Goal: Transaction & Acquisition: Book appointment/travel/reservation

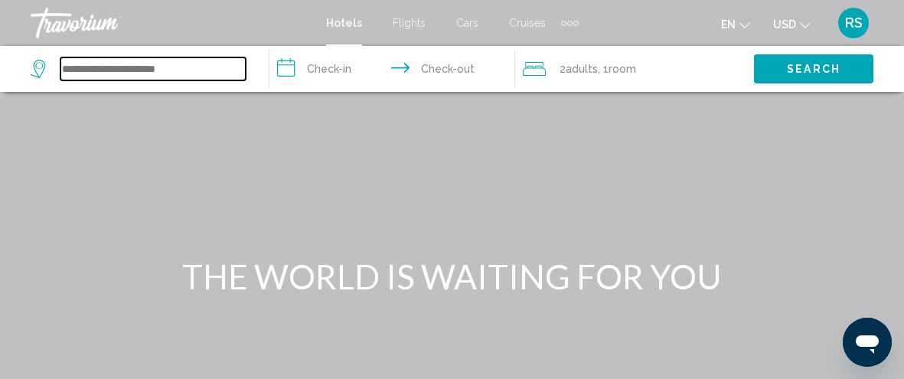
click at [196, 61] on input "Search widget" at bounding box center [152, 68] width 185 height 23
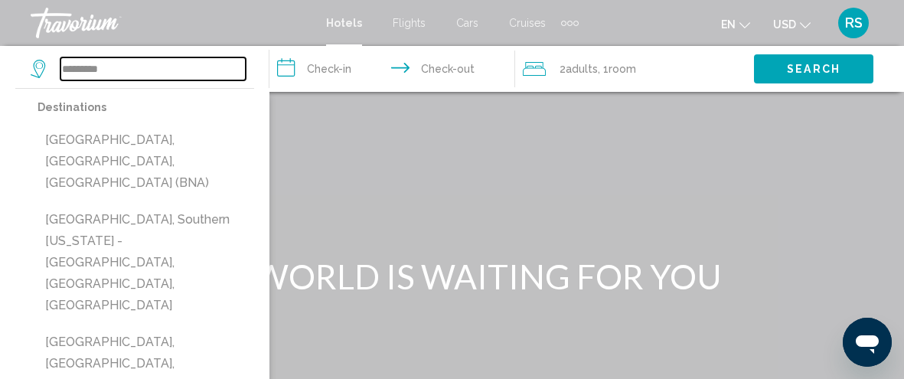
type input "*********"
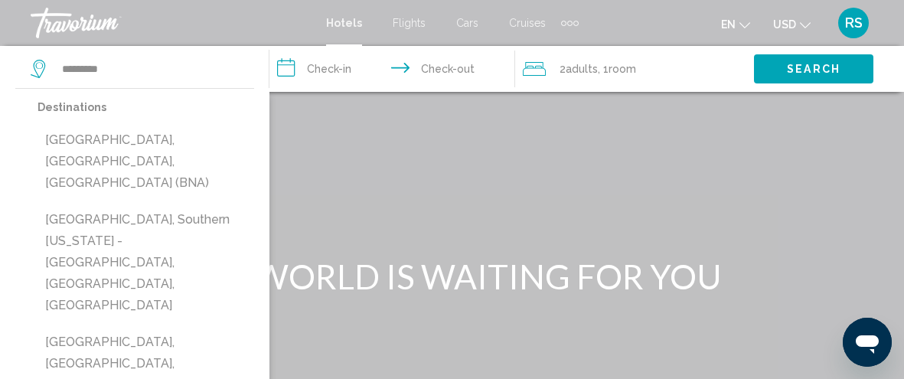
click at [355, 67] on input "**********" at bounding box center [395, 71] width 253 height 51
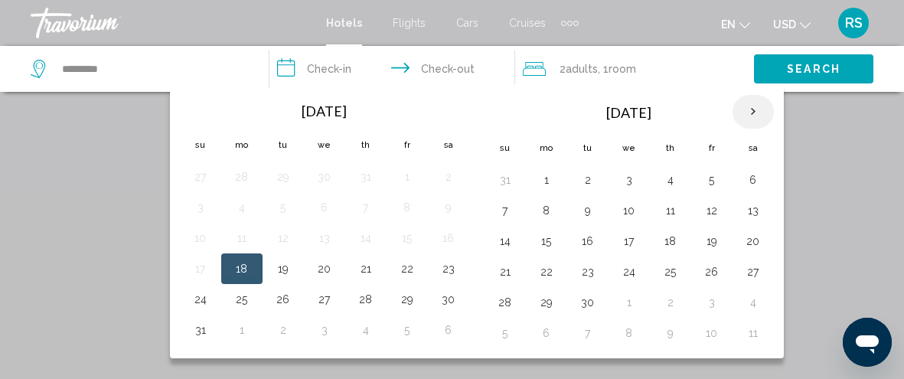
click at [749, 106] on th "Next month" at bounding box center [753, 112] width 41 height 34
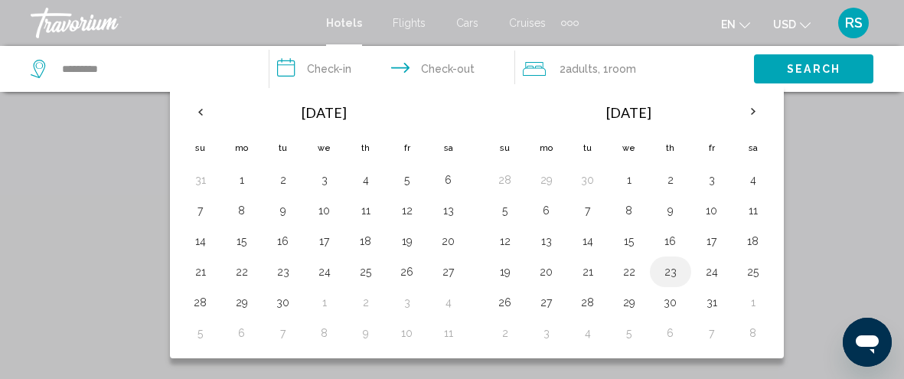
click at [658, 265] on button "23" at bounding box center [670, 271] width 24 height 21
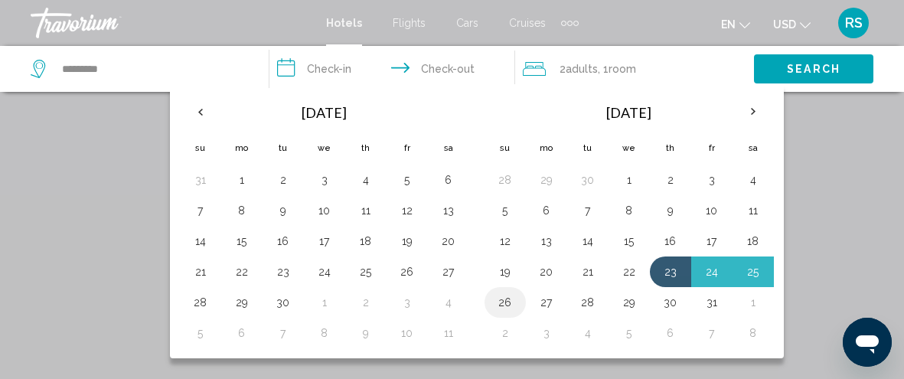
click at [501, 295] on button "26" at bounding box center [505, 302] width 24 height 21
type input "**********"
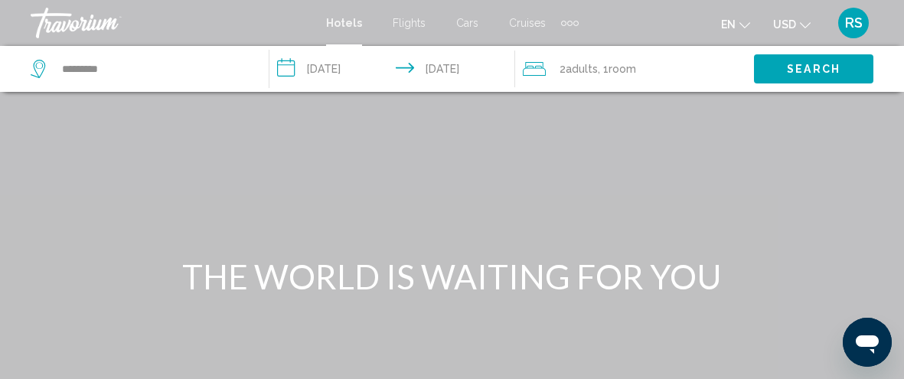
click at [801, 64] on span "Search" at bounding box center [814, 70] width 54 height 12
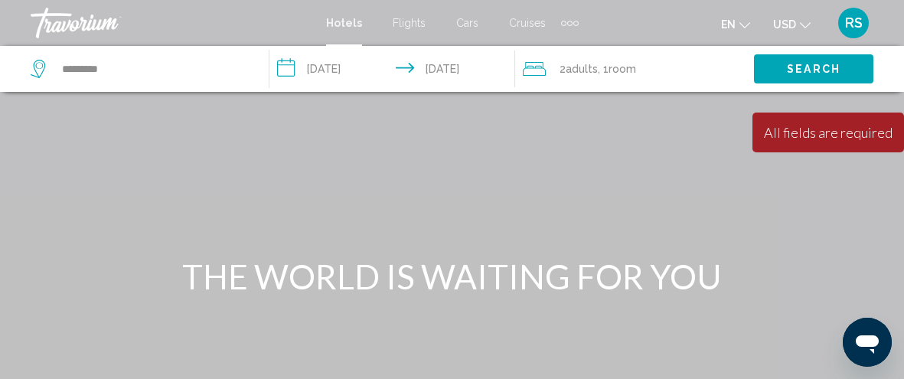
click at [537, 67] on icon "Travelers: 2 adults, 0 children" at bounding box center [534, 69] width 23 height 18
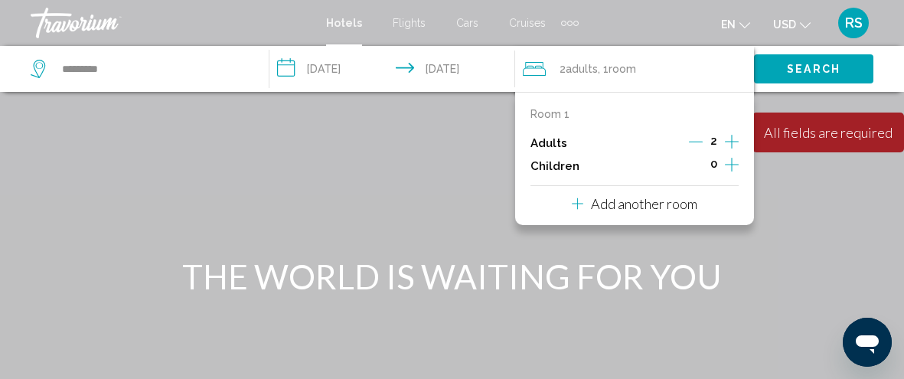
click at [778, 73] on button "Search" at bounding box center [813, 68] width 119 height 28
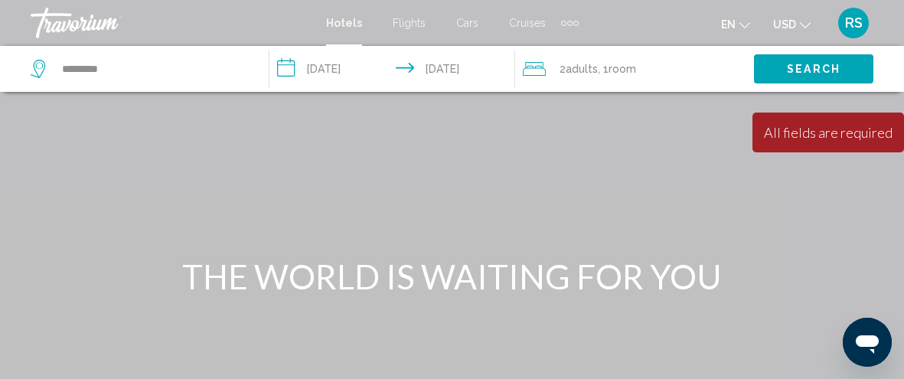
click at [785, 68] on button "Search" at bounding box center [813, 68] width 119 height 28
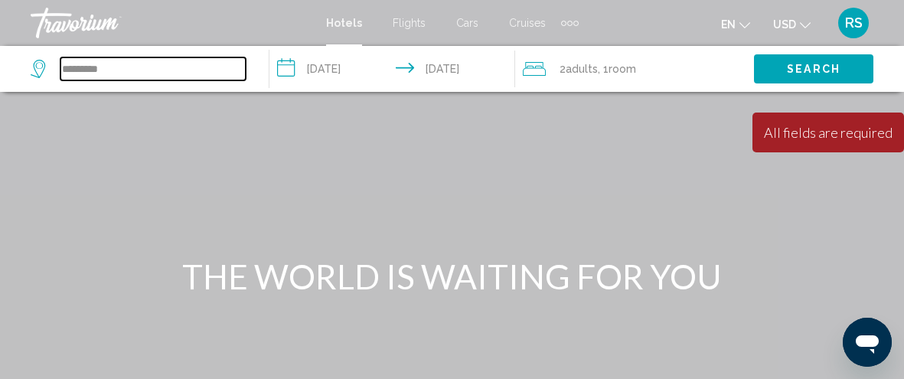
click at [109, 67] on input "*********" at bounding box center [152, 68] width 185 height 23
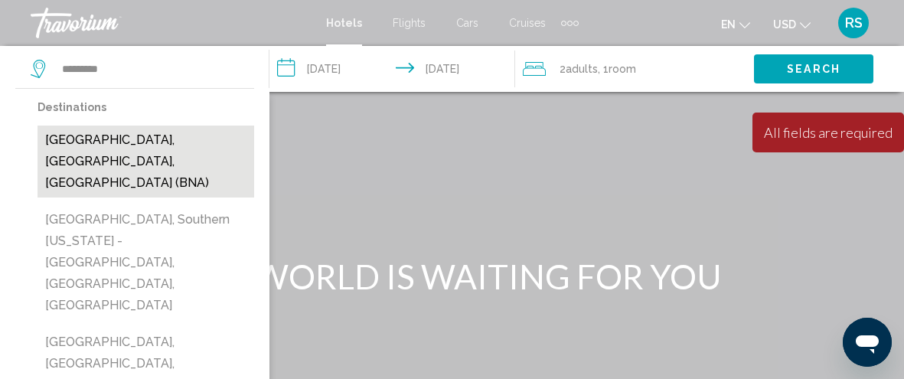
click at [156, 127] on button "[GEOGRAPHIC_DATA], [GEOGRAPHIC_DATA], [GEOGRAPHIC_DATA] (BNA)" at bounding box center [146, 162] width 217 height 72
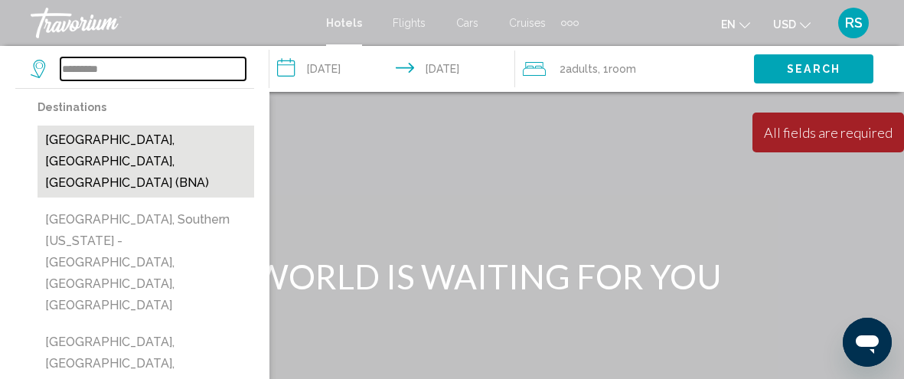
type input "**********"
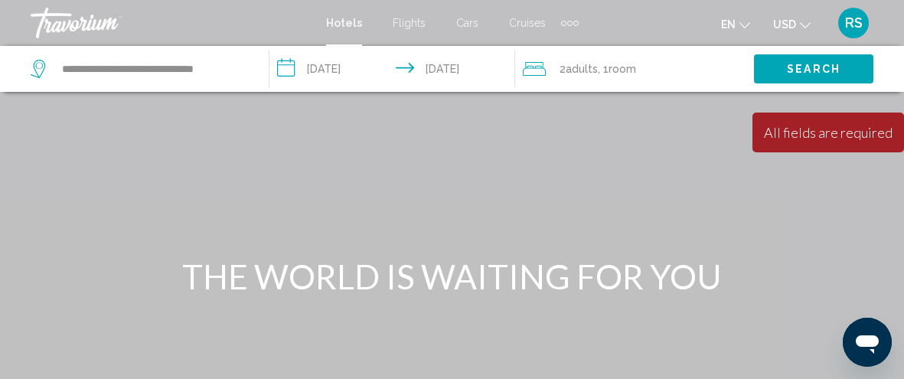
click at [811, 64] on span "Search" at bounding box center [814, 70] width 54 height 12
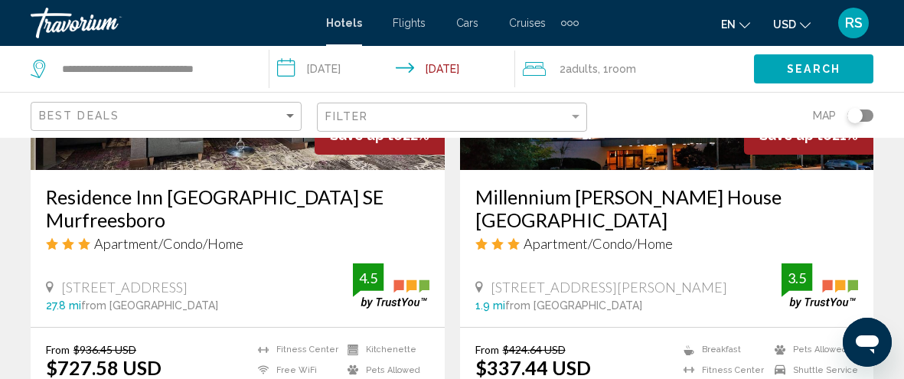
scroll to position [3097, 0]
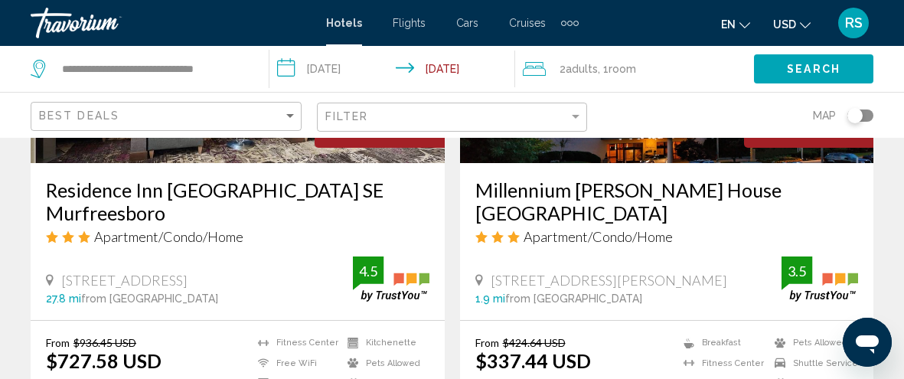
click at [338, 76] on input "**********" at bounding box center [395, 71] width 253 height 51
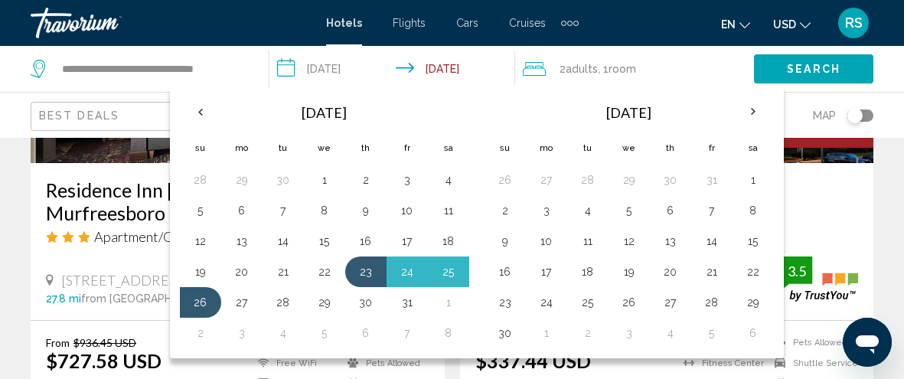
click at [801, 163] on div "Millennium [PERSON_NAME] House [GEOGRAPHIC_DATA] Apartment/Condo/Home [STREET_A…" at bounding box center [667, 241] width 414 height 157
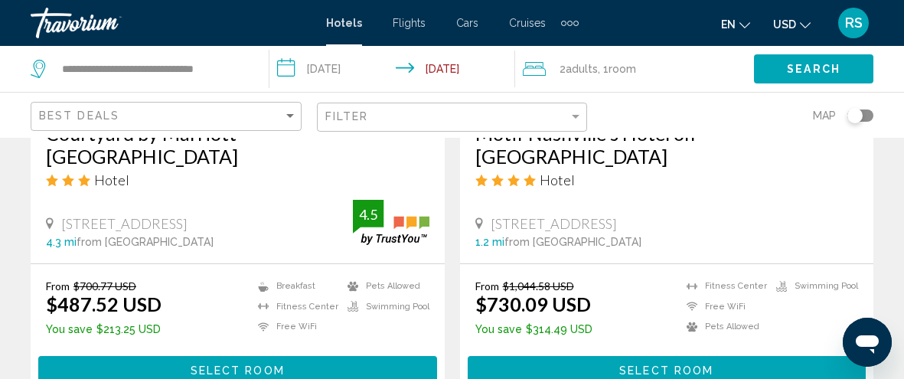
scroll to position [0, 0]
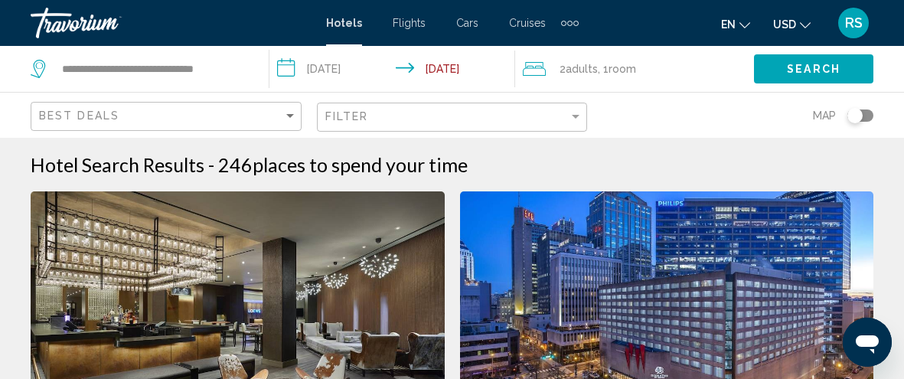
click at [354, 66] on input "**********" at bounding box center [395, 71] width 253 height 51
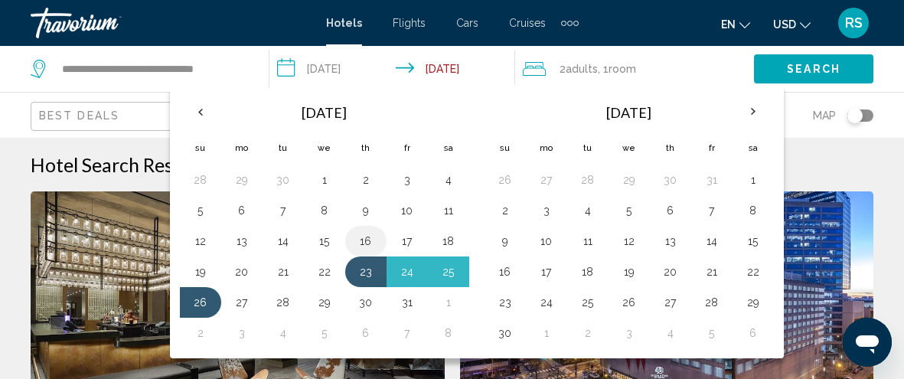
click at [357, 230] on button "16" at bounding box center [366, 240] width 24 height 21
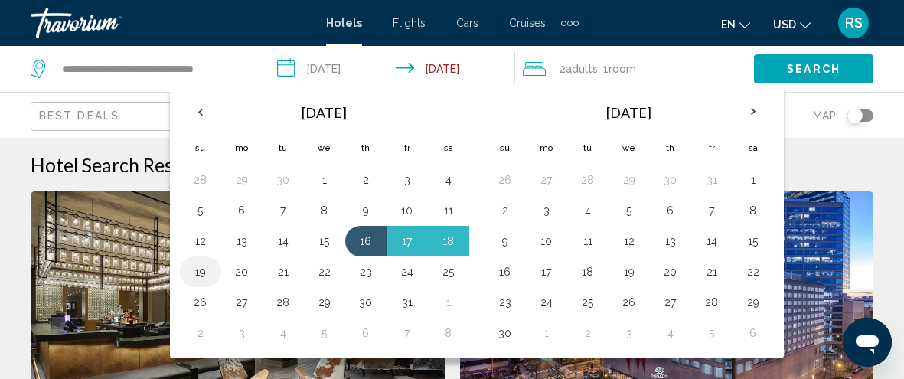
click at [201, 265] on button "19" at bounding box center [200, 271] width 24 height 21
type input "**********"
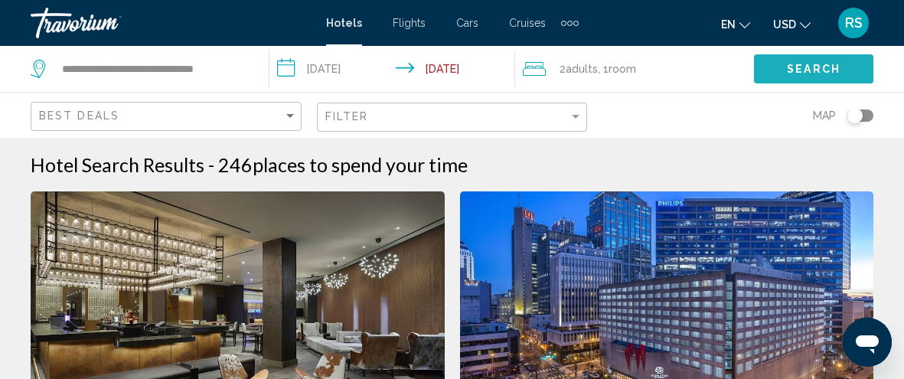
click at [811, 70] on span "Search" at bounding box center [814, 70] width 54 height 12
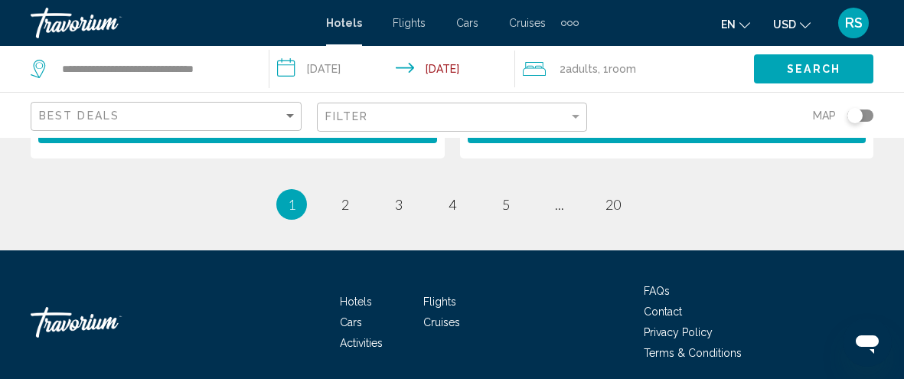
scroll to position [3427, 0]
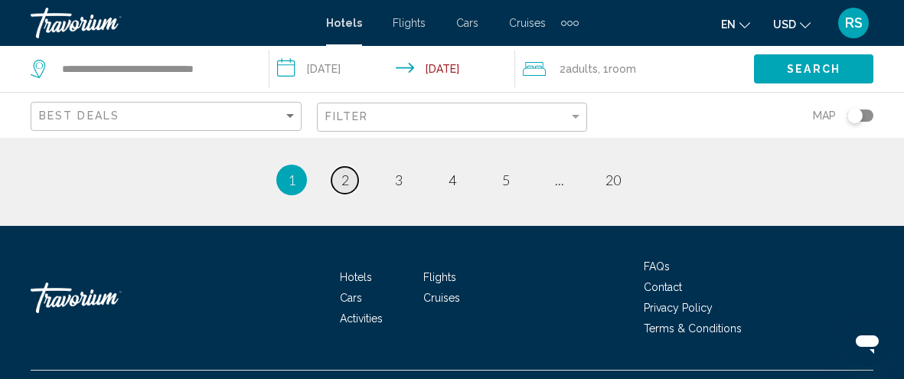
click at [349, 167] on link "page 2" at bounding box center [344, 180] width 27 height 27
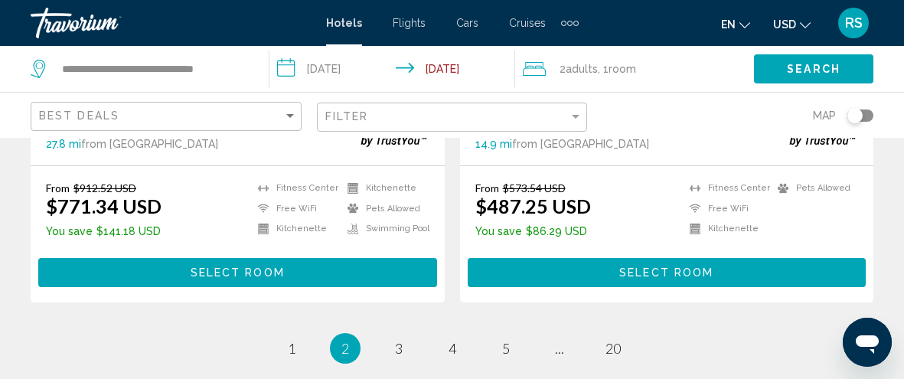
scroll to position [3230, 0]
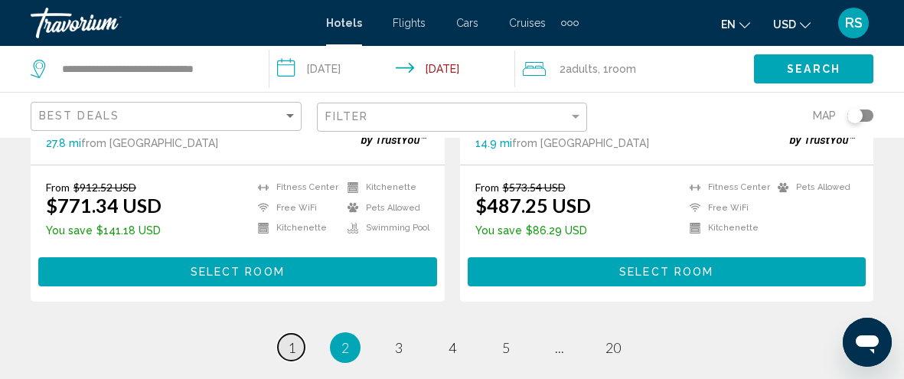
click at [282, 334] on link "page 1" at bounding box center [291, 347] width 27 height 27
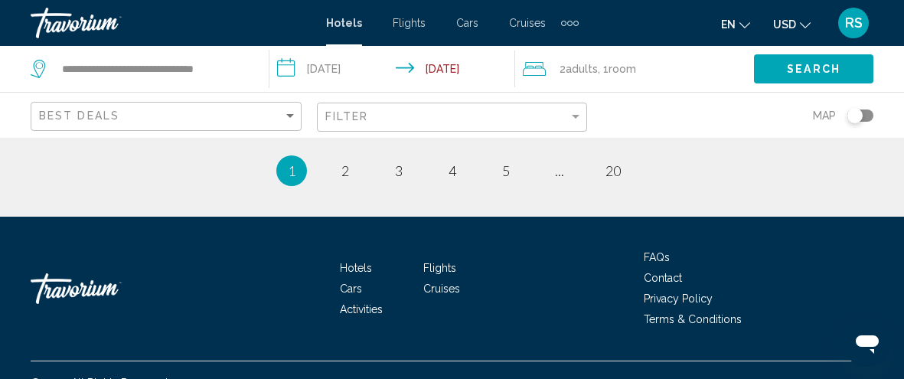
scroll to position [3437, 0]
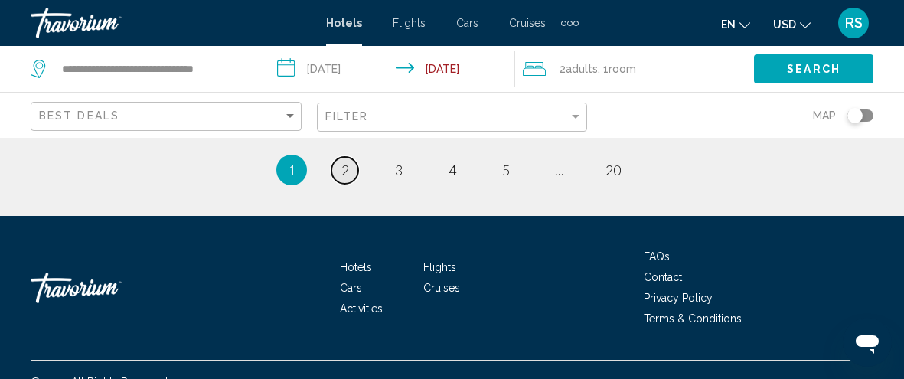
click at [344, 164] on span "2" at bounding box center [345, 170] width 8 height 17
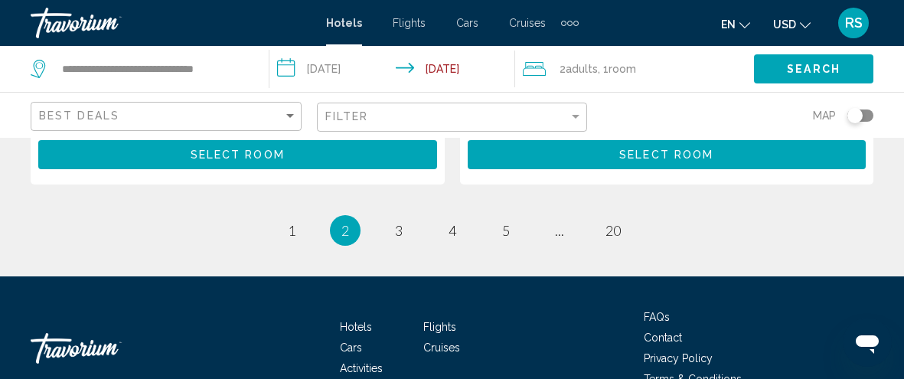
scroll to position [3382, 0]
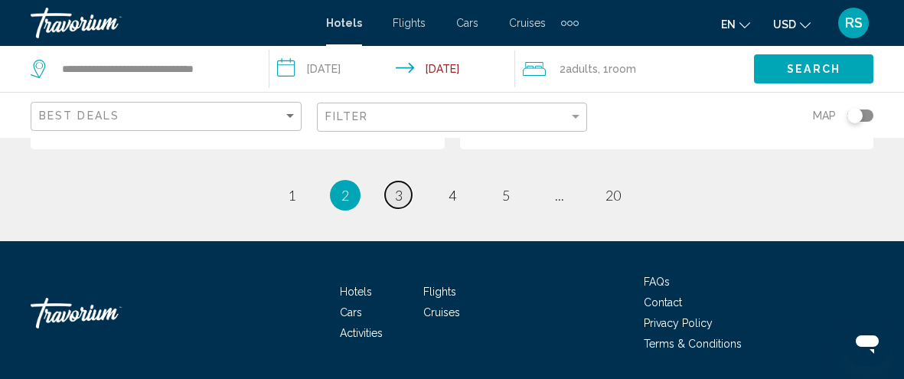
click at [397, 187] on span "3" at bounding box center [399, 195] width 8 height 17
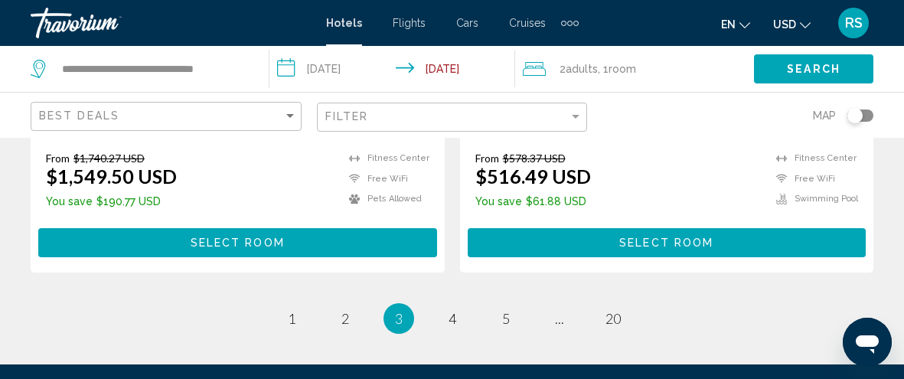
scroll to position [3330, 0]
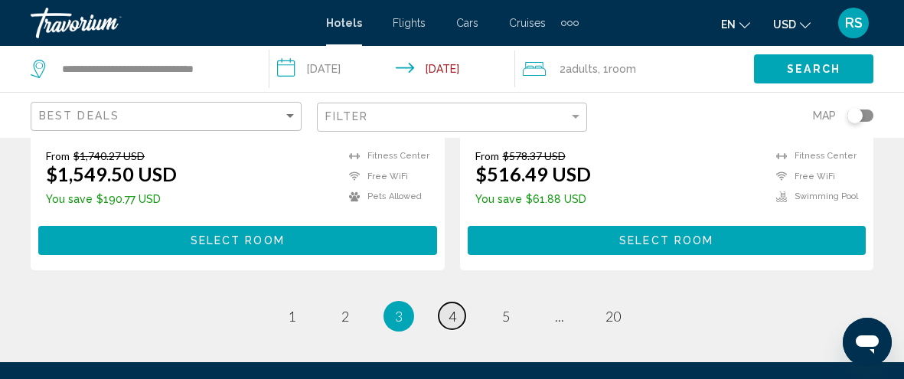
click at [456, 302] on link "page 4" at bounding box center [452, 315] width 27 height 27
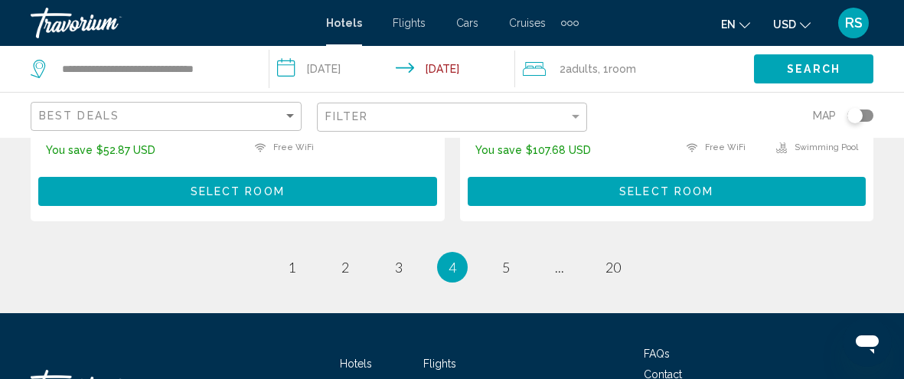
scroll to position [3312, 0]
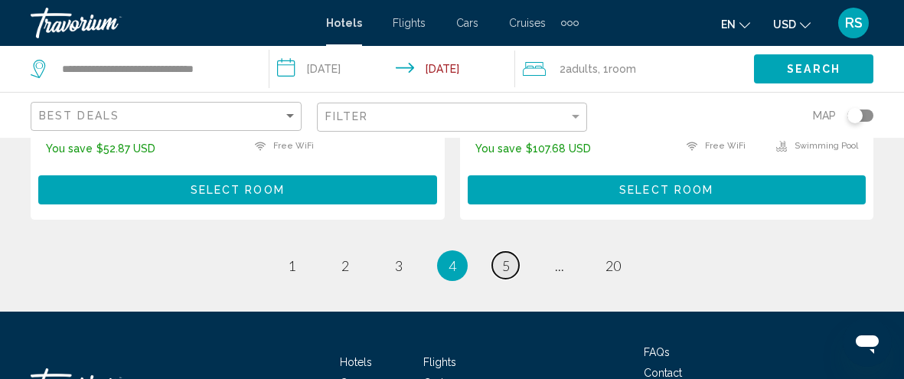
click at [504, 274] on span "5" at bounding box center [506, 265] width 8 height 17
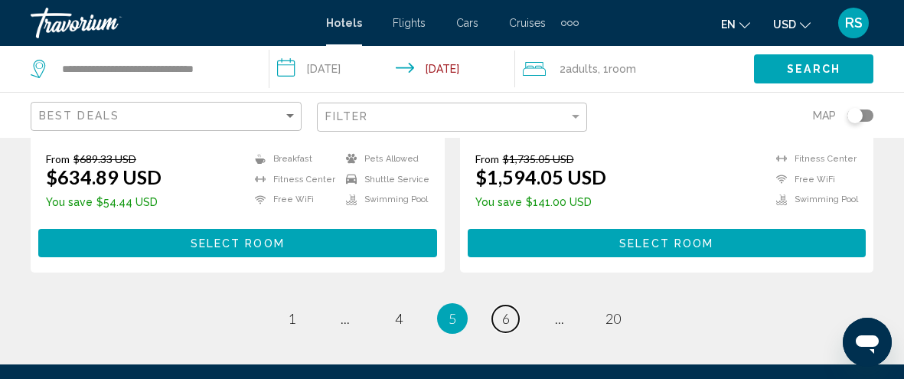
scroll to position [3315, 0]
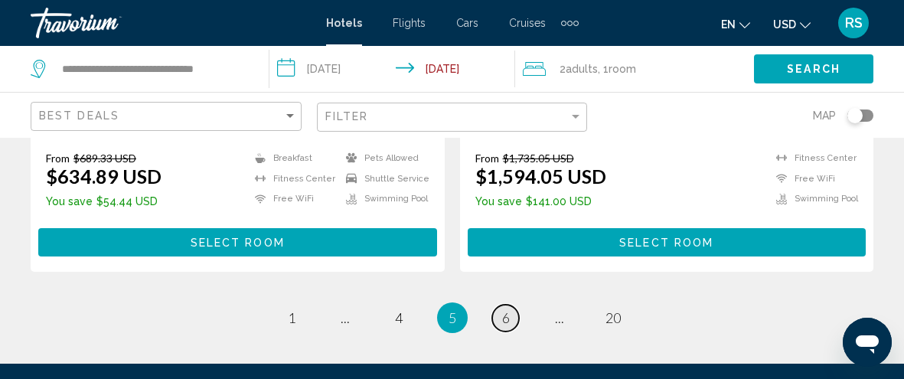
click at [500, 305] on link "page 6" at bounding box center [505, 318] width 27 height 27
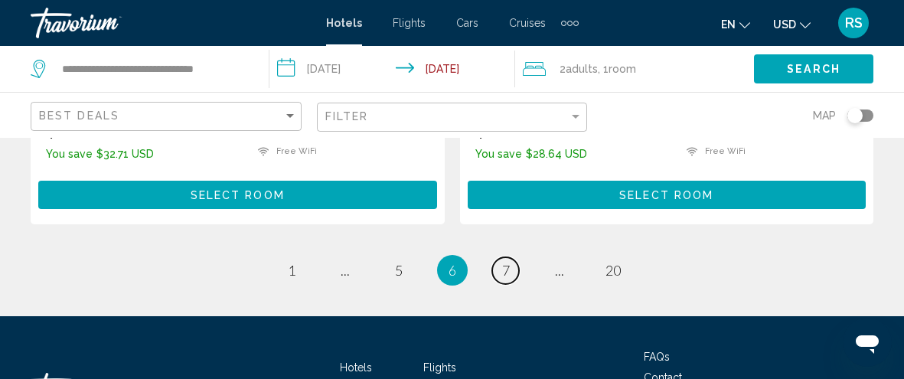
scroll to position [3247, 0]
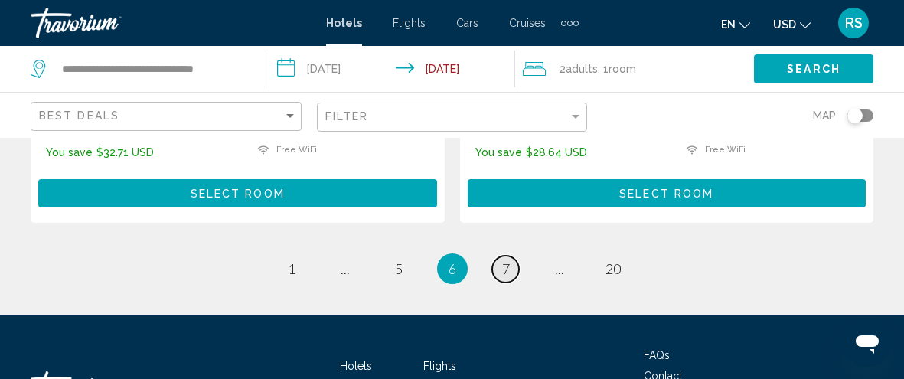
click at [504, 267] on span "7" at bounding box center [506, 268] width 8 height 17
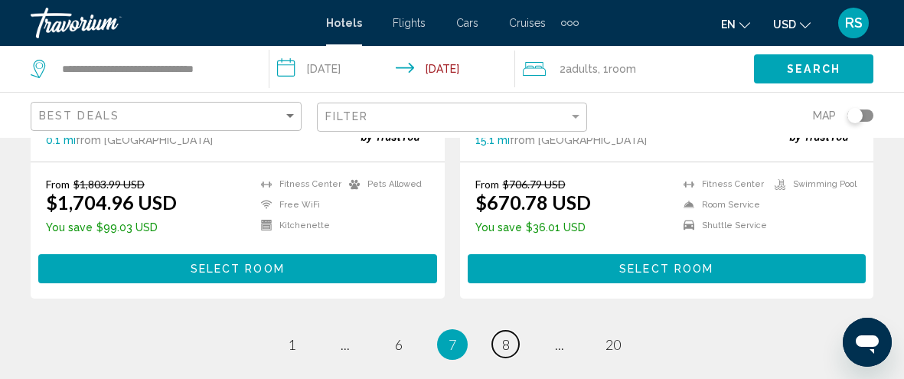
scroll to position [3241, 0]
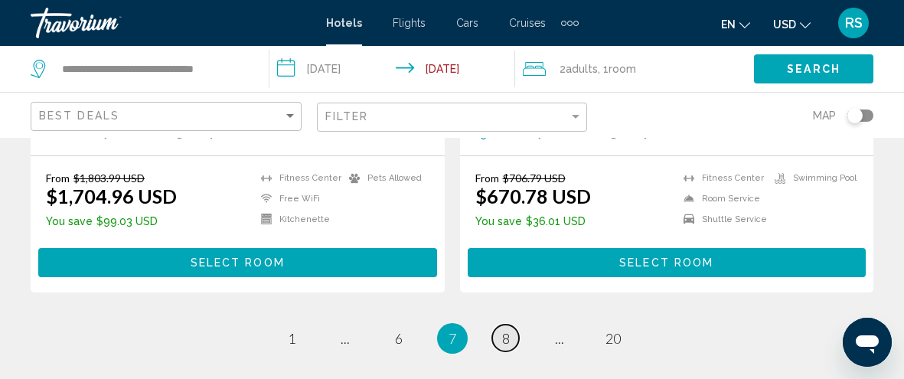
click at [502, 347] on span "8" at bounding box center [506, 338] width 8 height 17
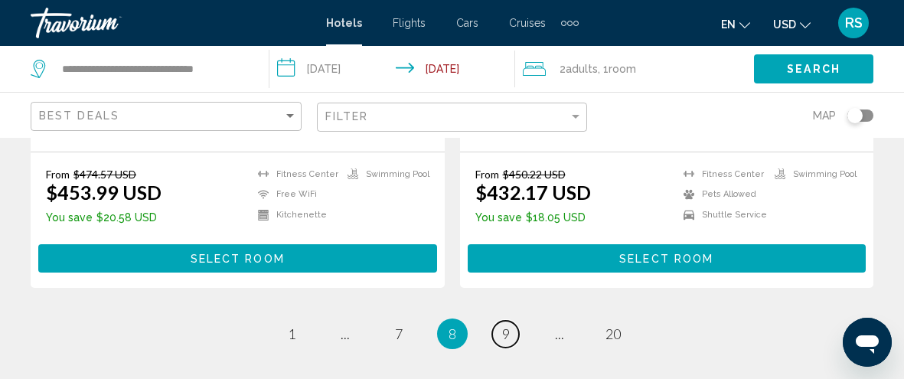
scroll to position [3312, 0]
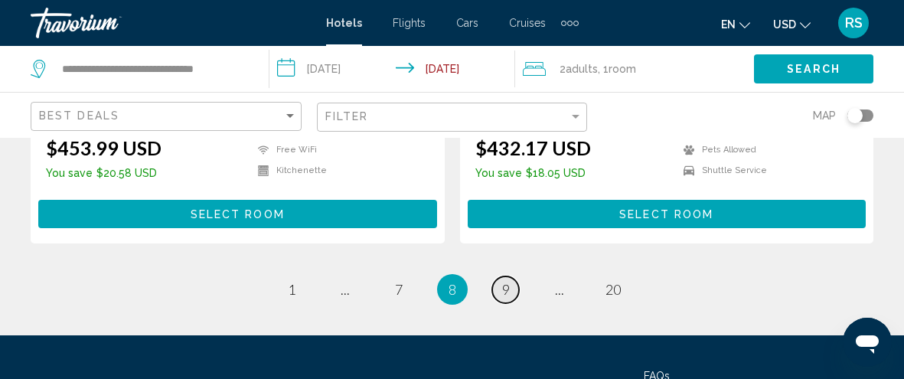
click at [506, 281] on span "9" at bounding box center [506, 289] width 8 height 17
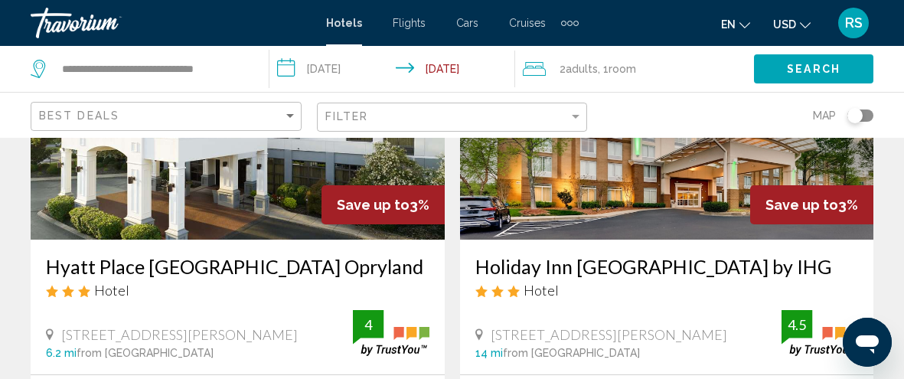
scroll to position [3201, 0]
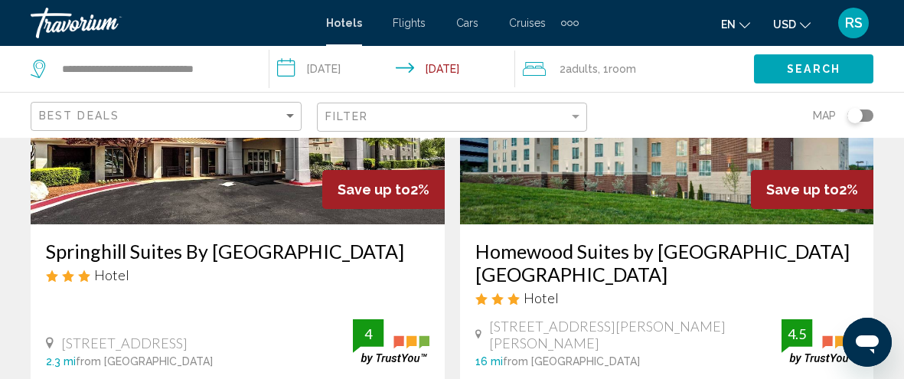
scroll to position [2447, 0]
